Goal: Complete application form: Complete application form

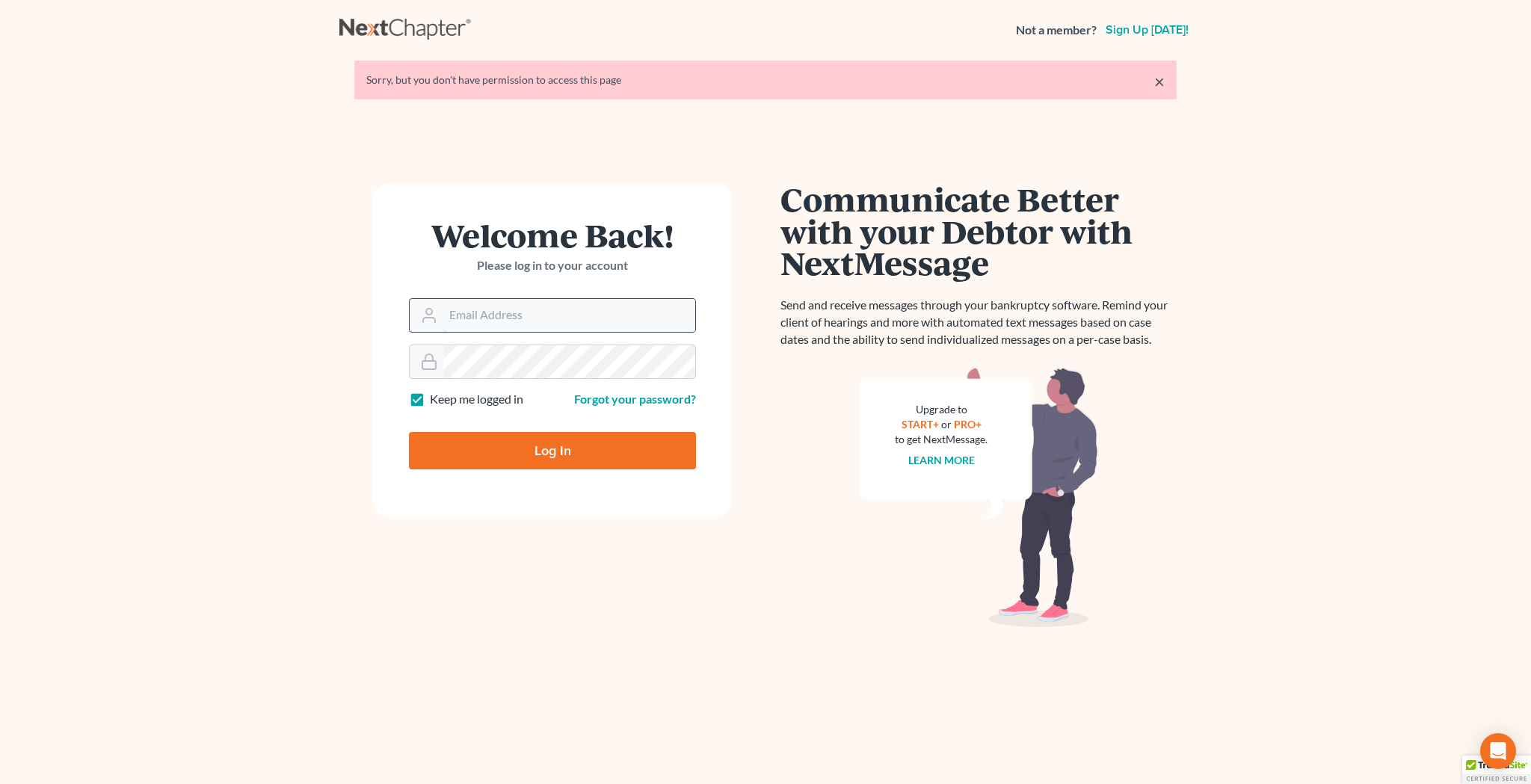
click at [521, 315] on input "Email Address" at bounding box center [568, 316] width 252 height 33
type input "jcollier513@gmail.com"
type input "Thinking..."
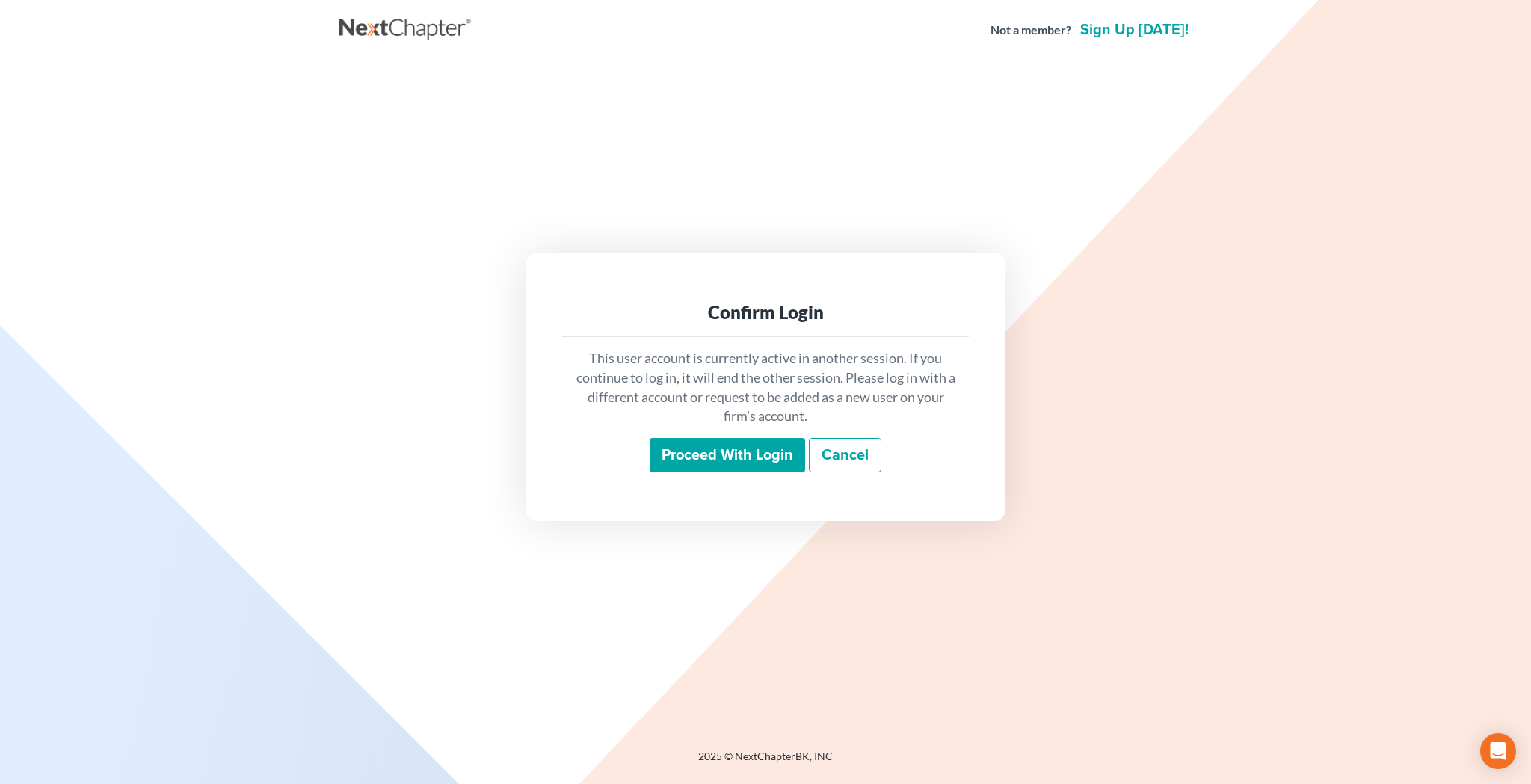
click at [675, 452] on input "Proceed with login" at bounding box center [727, 455] width 156 height 35
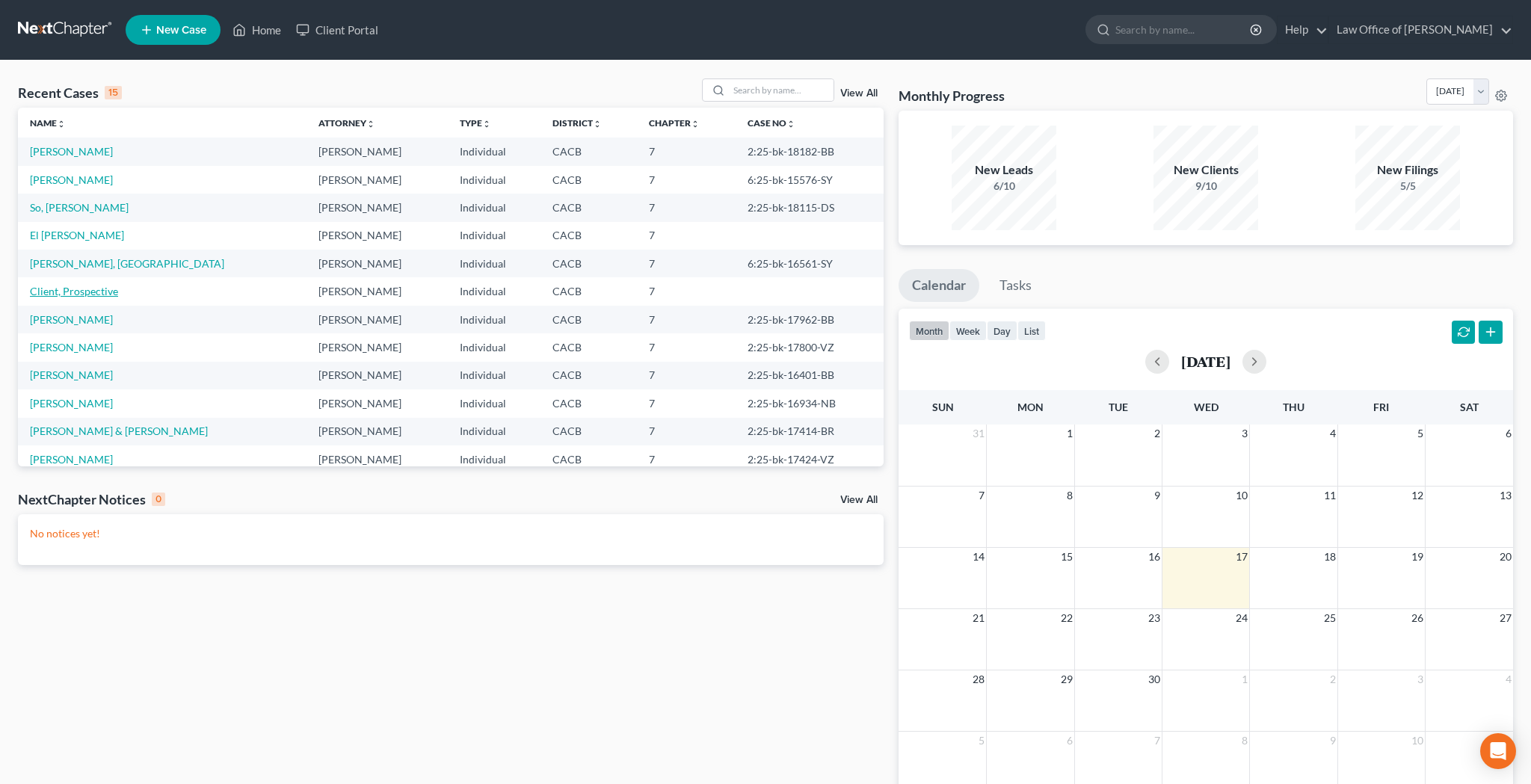
click at [77, 294] on link "Client, Prospective" at bounding box center [73, 291] width 88 height 13
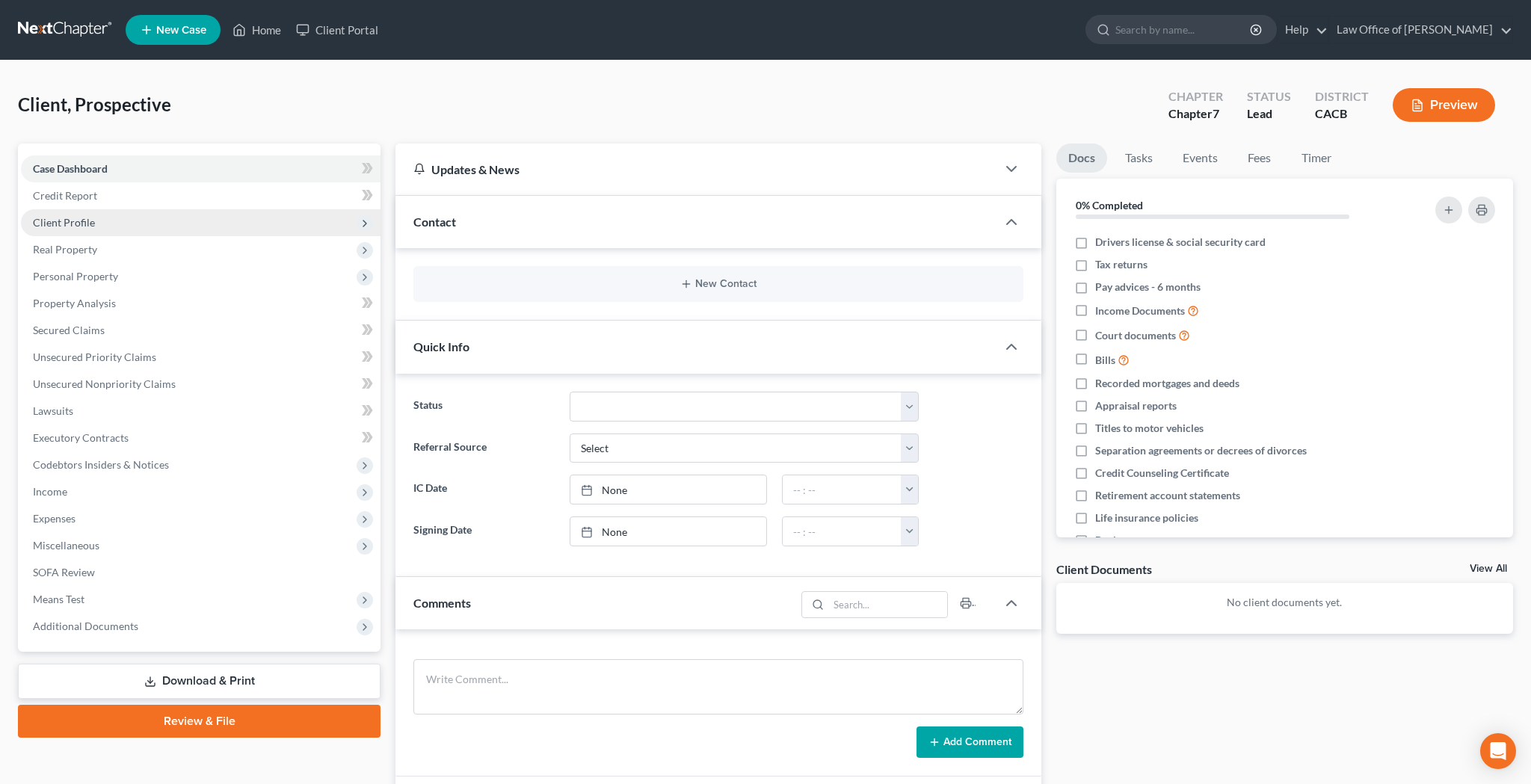
click at [174, 229] on span "Client Profile" at bounding box center [200, 222] width 359 height 27
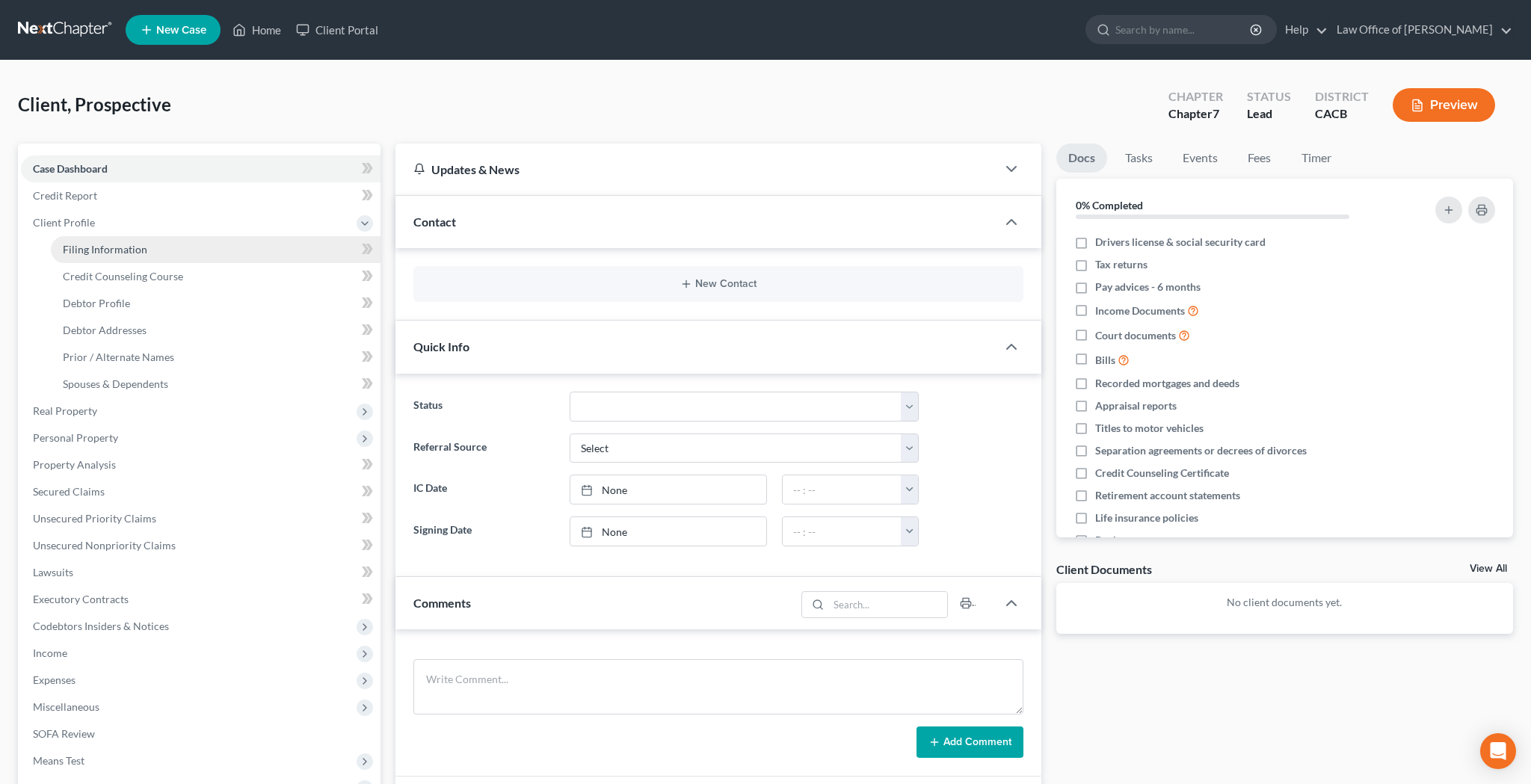
click at [252, 257] on link "Filing Information" at bounding box center [215, 249] width 330 height 27
select select "1"
select select "0"
select select "4"
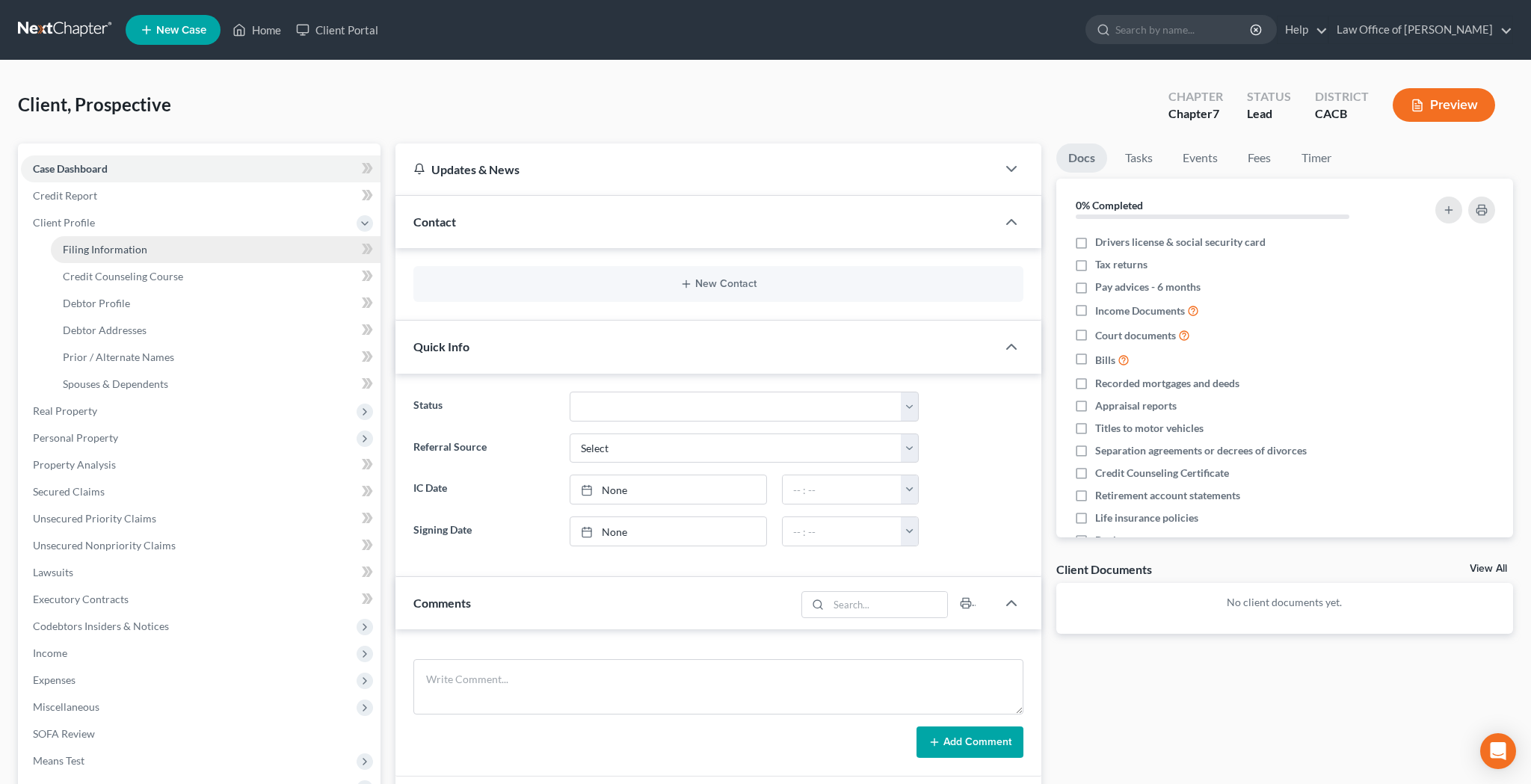
select select "0"
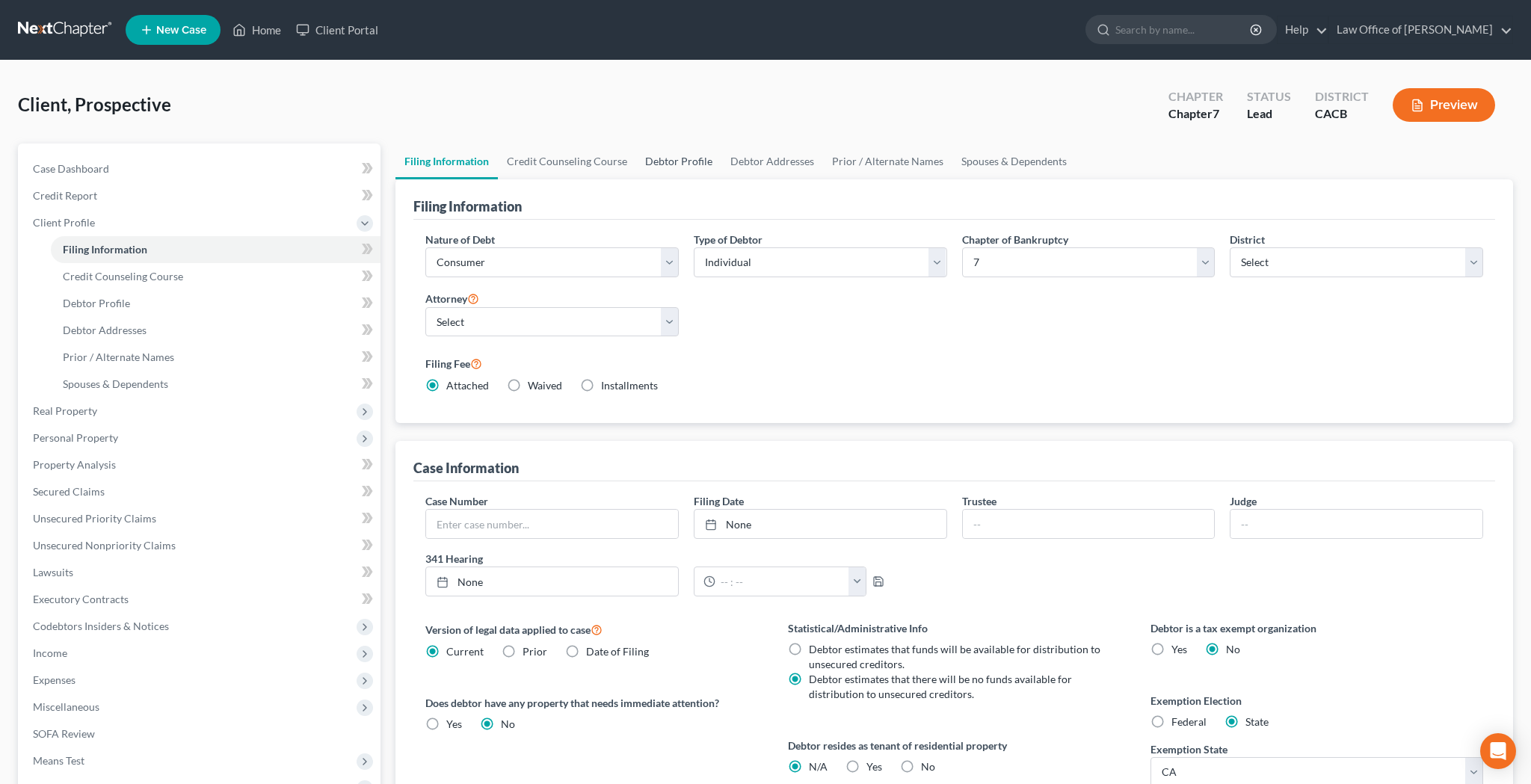
click at [703, 159] on link "Debtor Profile" at bounding box center [679, 161] width 85 height 36
select select "0"
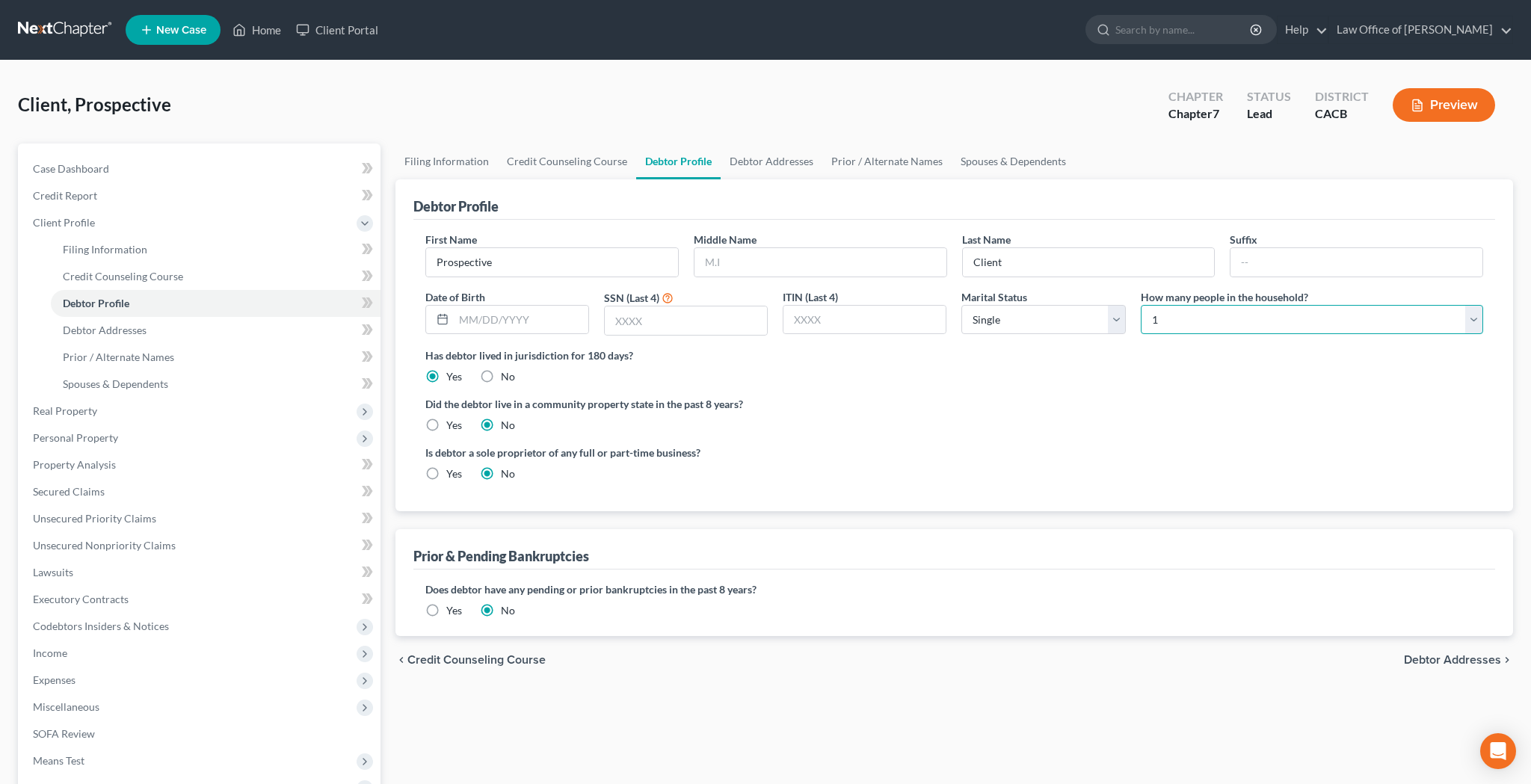
select select "3"
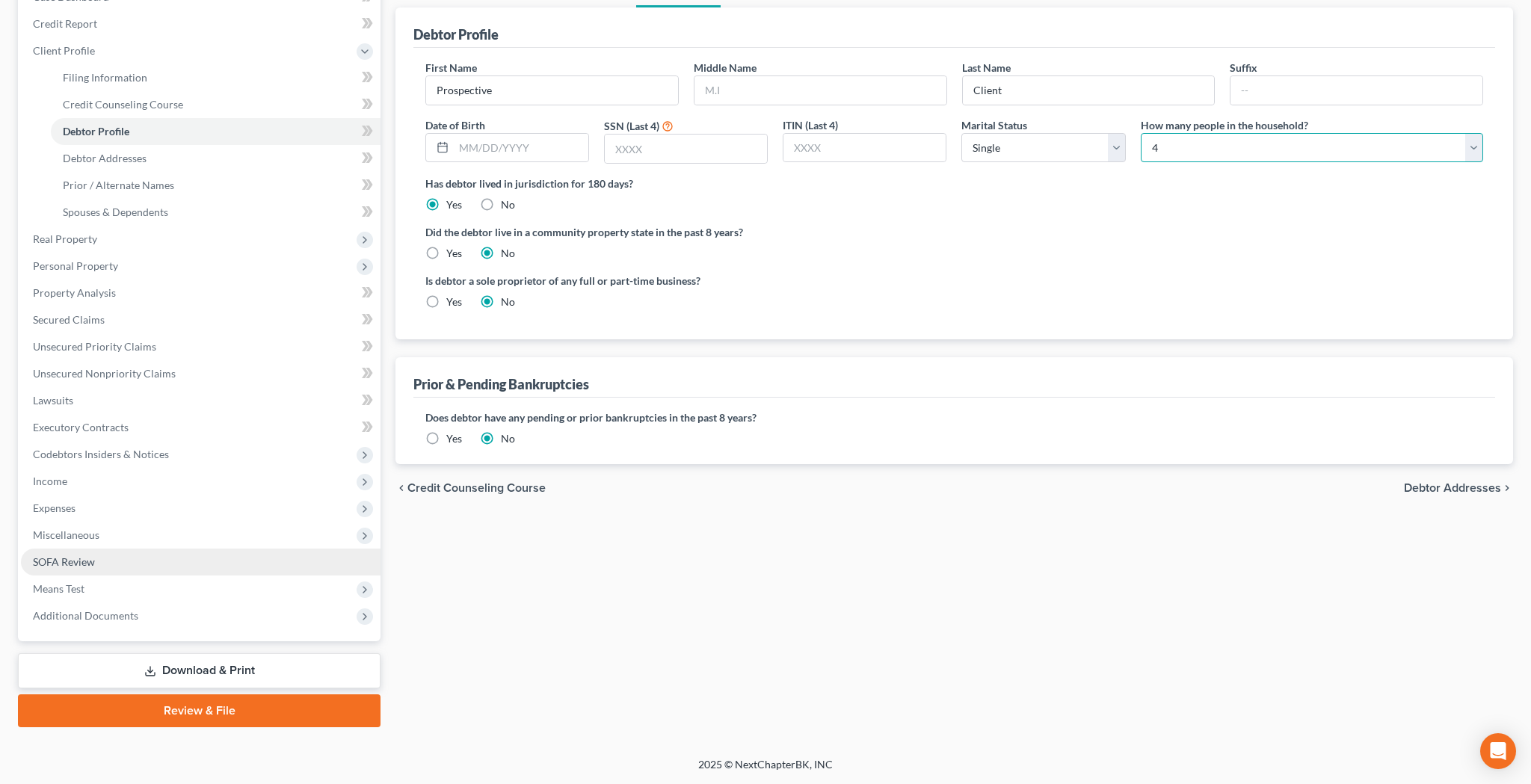
scroll to position [172, 0]
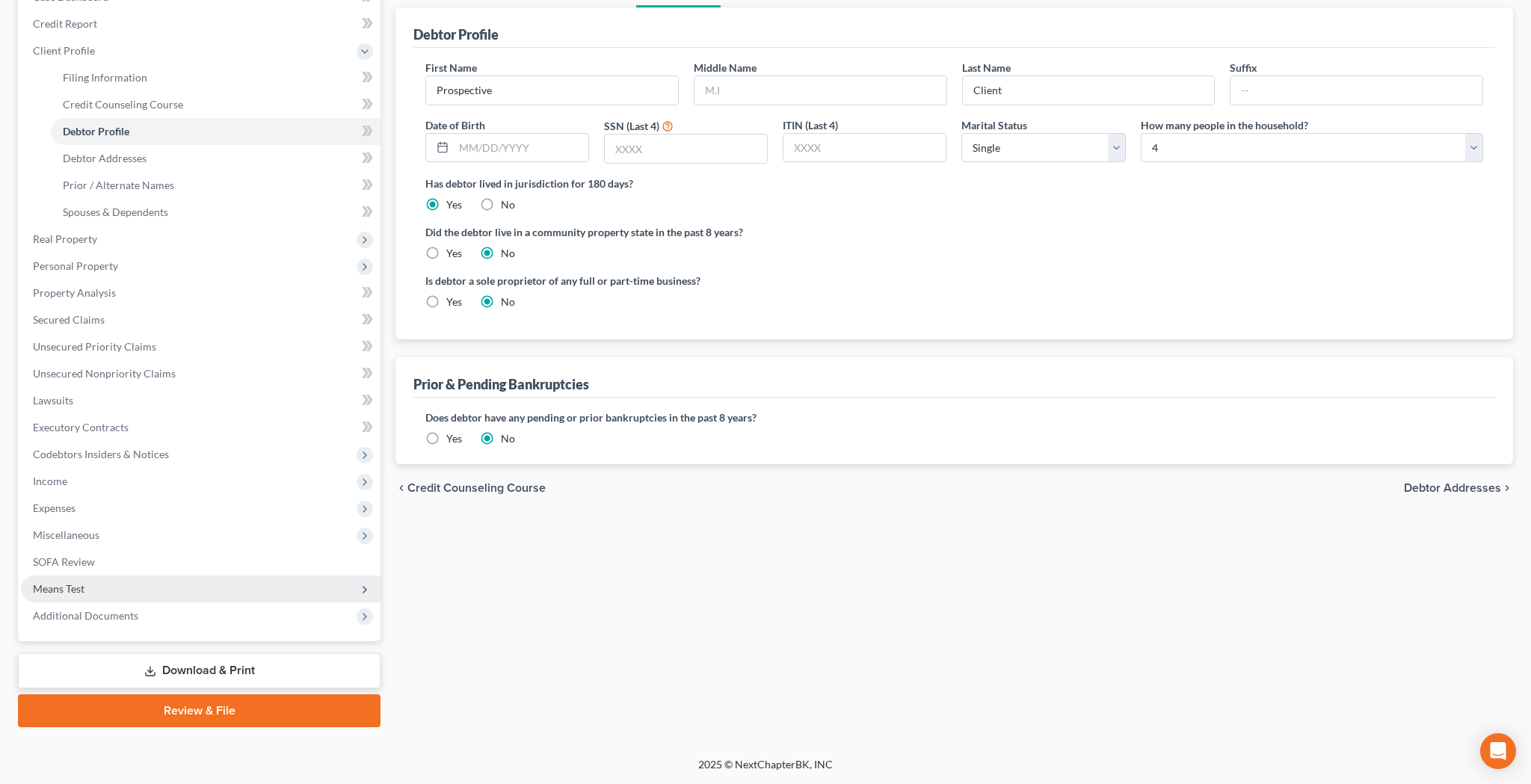
click at [103, 585] on span "Means Test" at bounding box center [200, 588] width 359 height 27
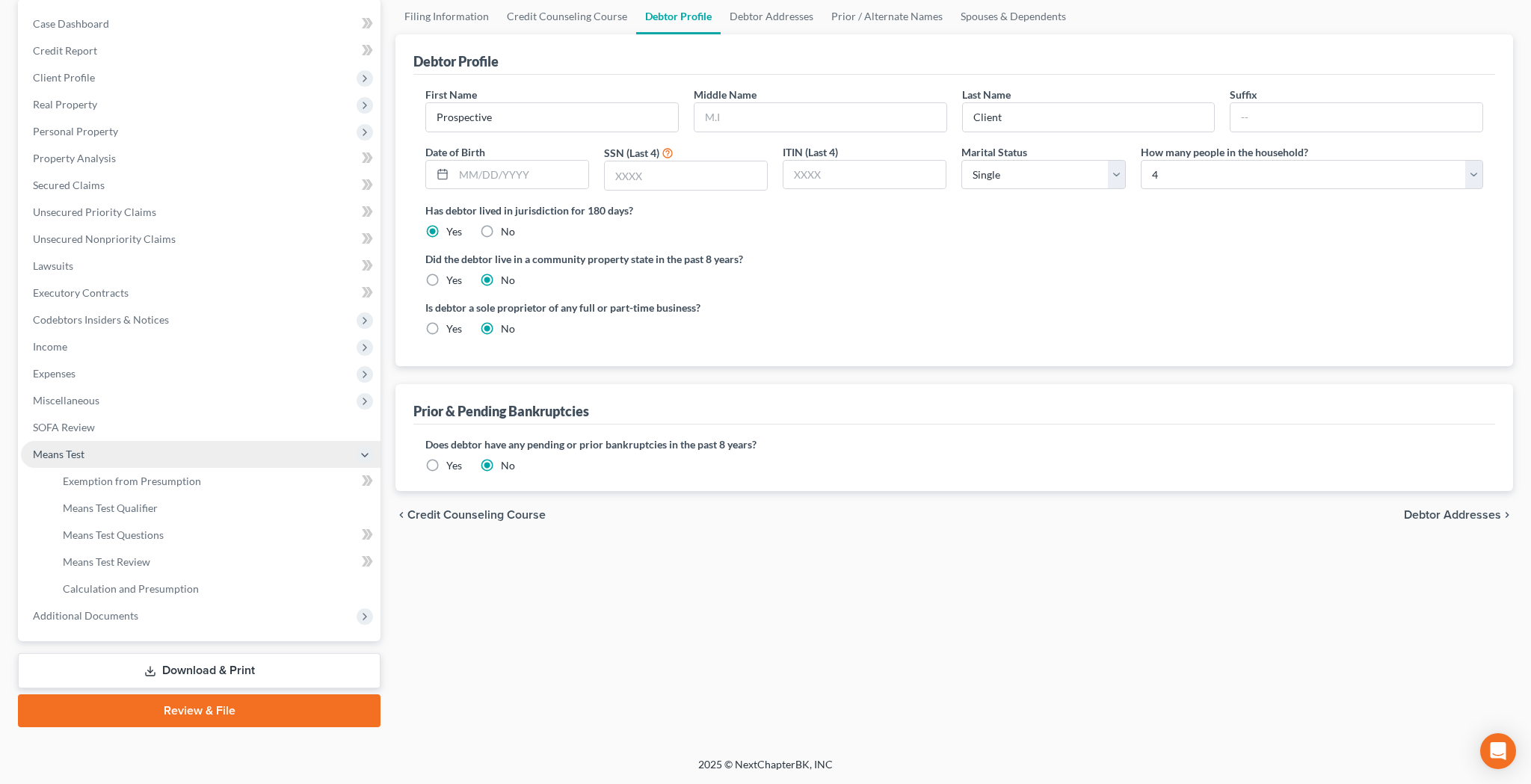
scroll to position [145, 0]
click at [123, 511] on span "Means Test Qualifier" at bounding box center [110, 507] width 95 height 13
